Goal: Task Accomplishment & Management: Complete application form

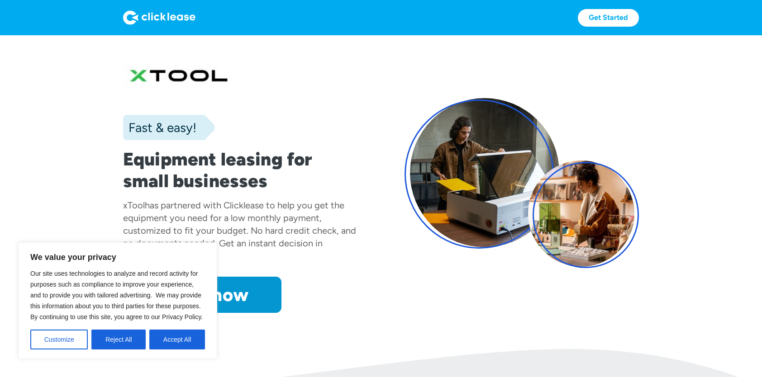
click at [424, 299] on div "Fast & easy! Equipment leasing for small businesses xTool has partnered with Cl…" at bounding box center [381, 183] width 516 height 260
click at [180, 341] on button "Accept All" at bounding box center [177, 340] width 56 height 20
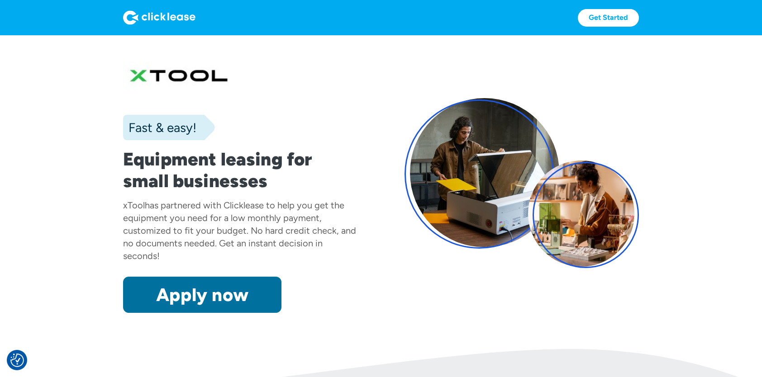
click at [205, 303] on link "Apply now" at bounding box center [202, 295] width 158 height 36
